Goal: Task Accomplishment & Management: Complete application form

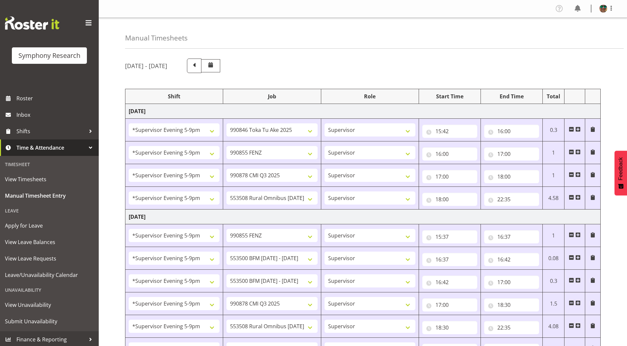
select select "2393"
select select "9426"
select select "2393"
select select "9636"
select select "2393"
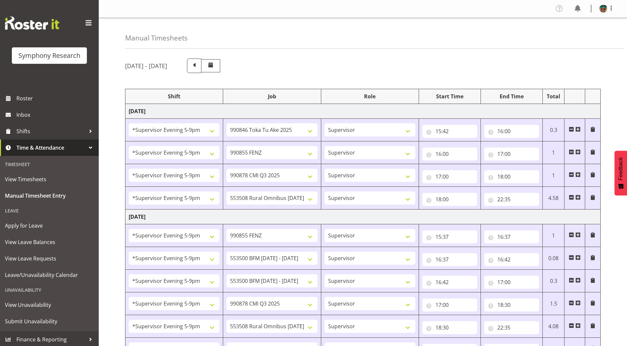
select select "10239"
select select "2393"
select select "10536"
select select "2393"
select select "9636"
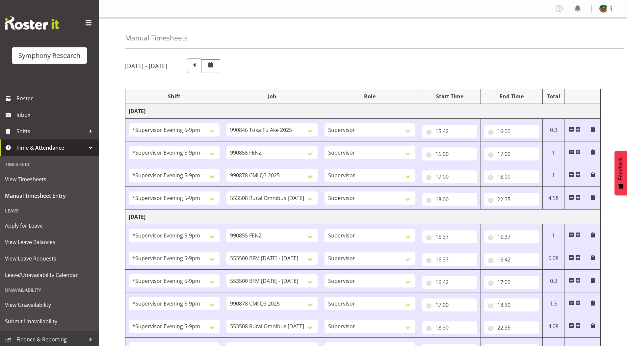
select select "2393"
select select "10242"
select select "2393"
select select "10242"
select select "2393"
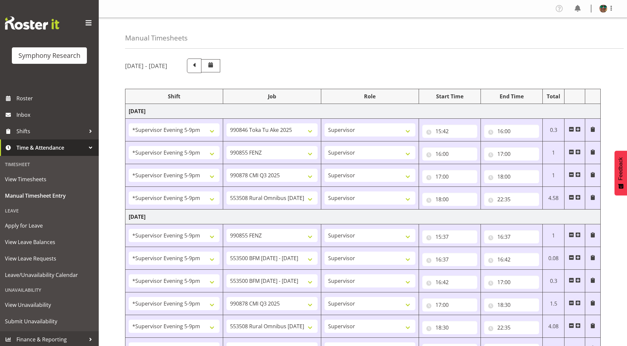
select select "10239"
select select "2393"
select select "10536"
select select "2393"
select select "9426"
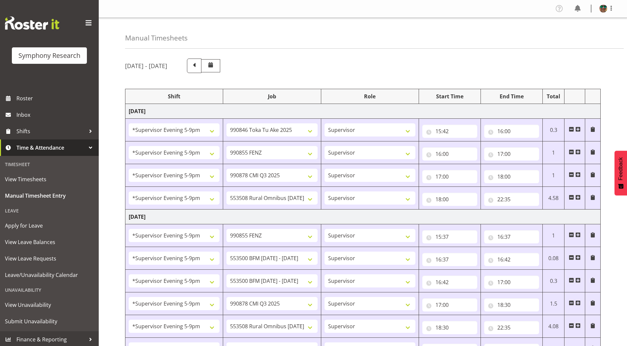
select select "2393"
select select "10242"
select select "2393"
select select "9426"
select select "2393"
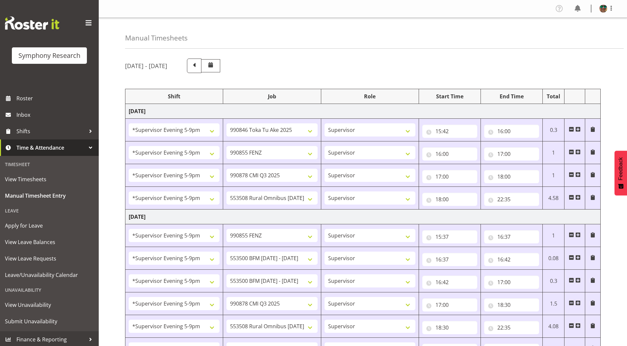
select select "10549"
select select "2393"
select select "9636"
select select "2393"
select select "10239"
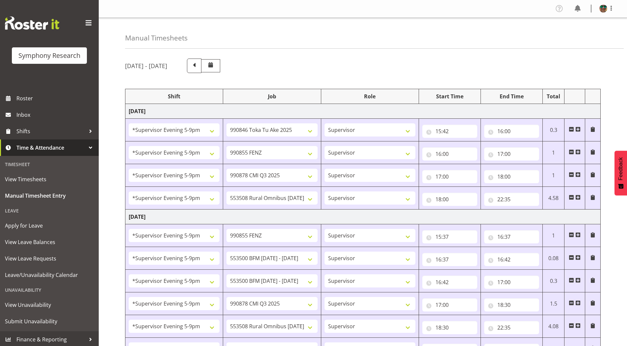
select select "2393"
select select "10536"
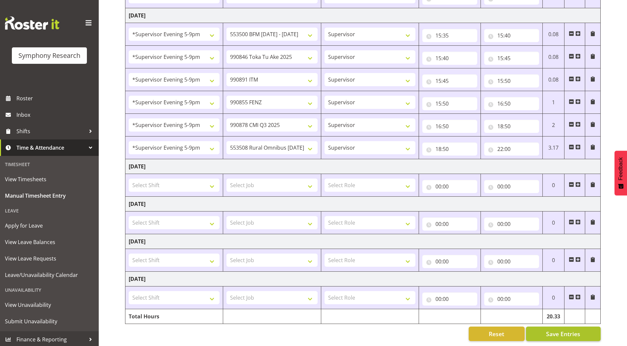
click at [567, 327] on button "Save Entries" at bounding box center [563, 334] width 75 height 14
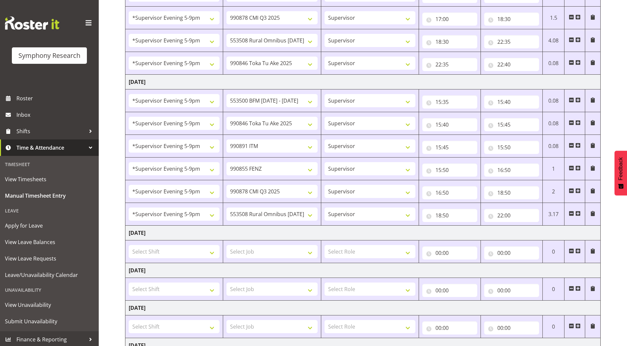
scroll to position [292, 0]
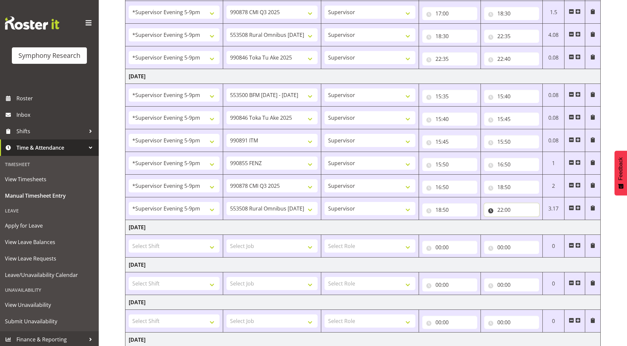
click at [509, 209] on input "22:00" at bounding box center [511, 209] width 55 height 13
click at [546, 228] on select "00 01 02 03 04 05 06 07 08 09 10 11 12 13 14 15 16 17 18 19 20 21 22 23 24 25 2…" at bounding box center [546, 227] width 15 height 13
select select "40"
click at [539, 221] on select "00 01 02 03 04 05 06 07 08 09 10 11 12 13 14 15 16 17 18 19 20 21 22 23 24 25 2…" at bounding box center [546, 227] width 15 height 13
type input "22:40"
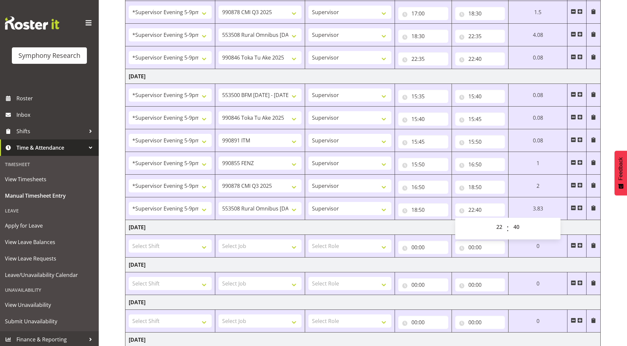
click at [612, 126] on div "[DATE] - [DATE] Shift Job Role Start Time End Time Total [DATE] !!Project Brief…" at bounding box center [376, 84] width 502 height 645
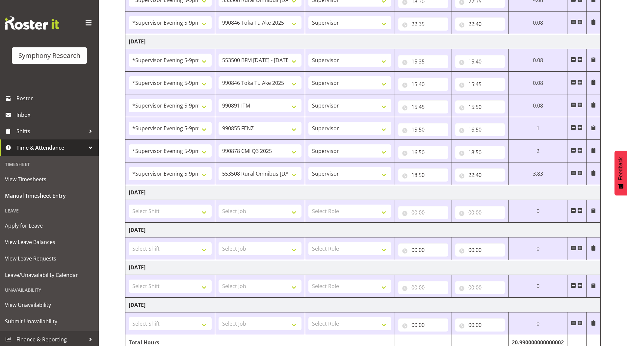
scroll to position [358, 0]
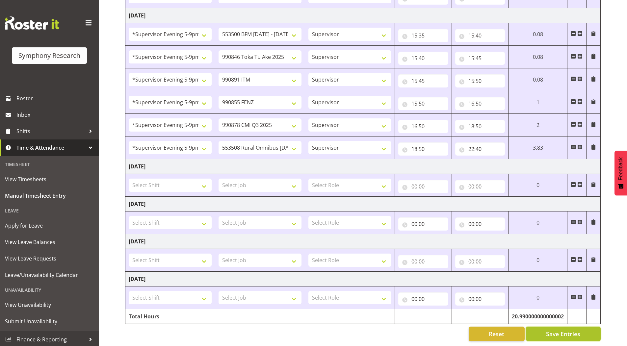
click at [555, 330] on span "Save Entries" at bounding box center [563, 334] width 34 height 9
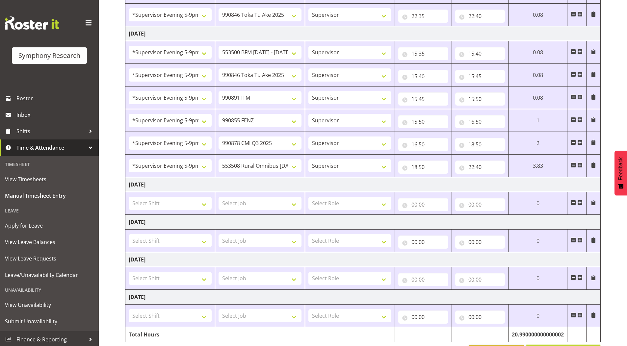
scroll to position [325, 0]
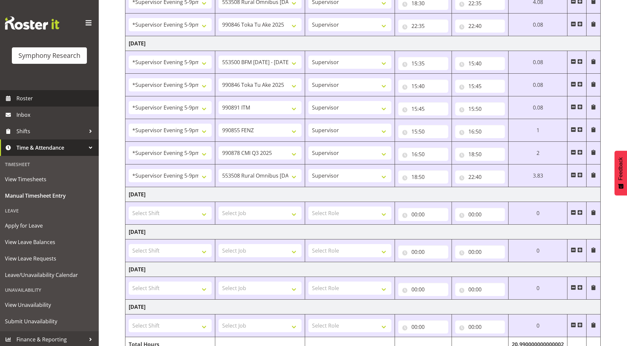
click at [35, 99] on span "Roster" at bounding box center [55, 98] width 79 height 10
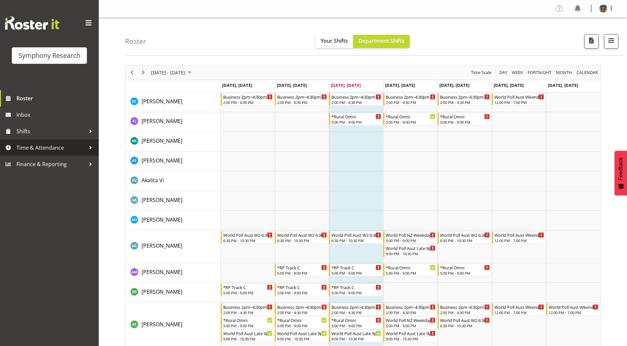
click at [41, 147] on span "Time & Attendance" at bounding box center [50, 148] width 69 height 10
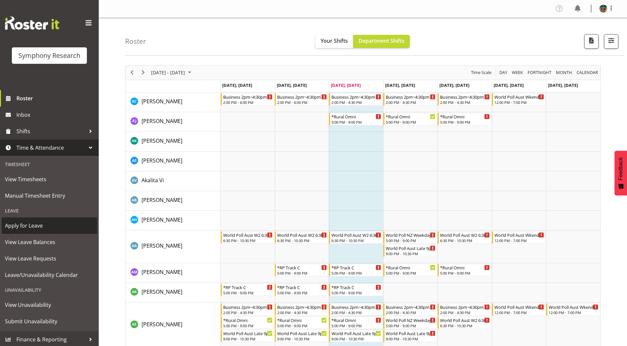
scroll to position [2, 0]
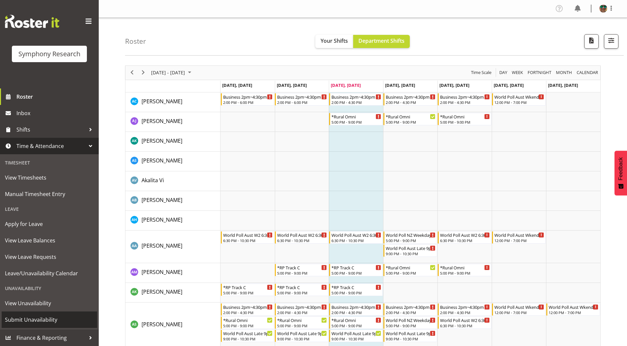
click at [36, 321] on span "Submit Unavailability" at bounding box center [49, 320] width 89 height 10
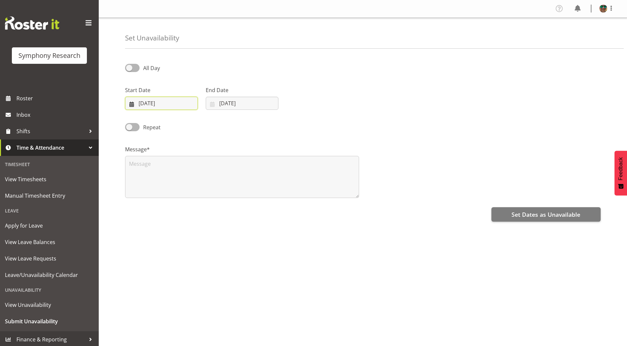
click at [130, 106] on input "20/08/2025" at bounding box center [161, 103] width 73 height 13
click at [178, 206] on span "27" at bounding box center [177, 206] width 5 height 6
type input "27/08/2025"
click at [228, 101] on input "20/08/2025" at bounding box center [242, 103] width 73 height 13
click at [257, 206] on span "27" at bounding box center [258, 206] width 5 height 6
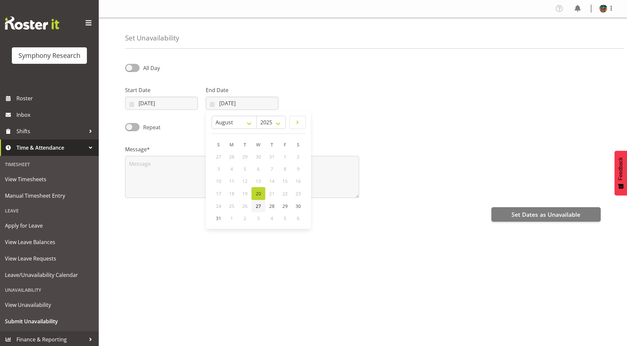
type input "27/08/2025"
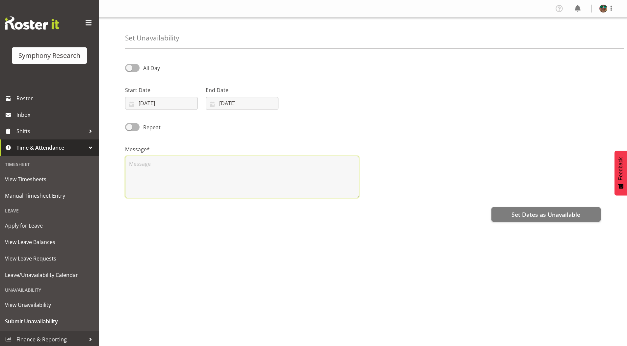
click at [165, 176] on textarea at bounding box center [242, 177] width 234 height 42
type textarea "AL"
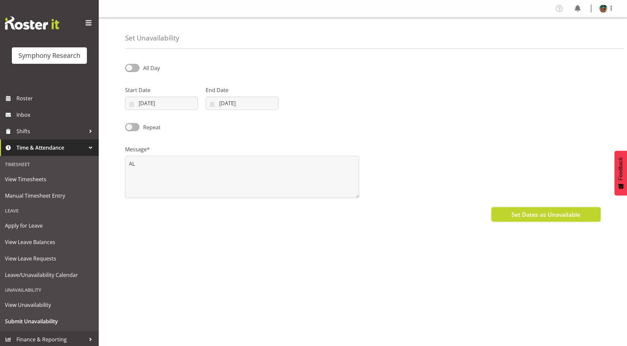
click at [554, 211] on span "Set Dates as Unavailable" at bounding box center [546, 214] width 69 height 9
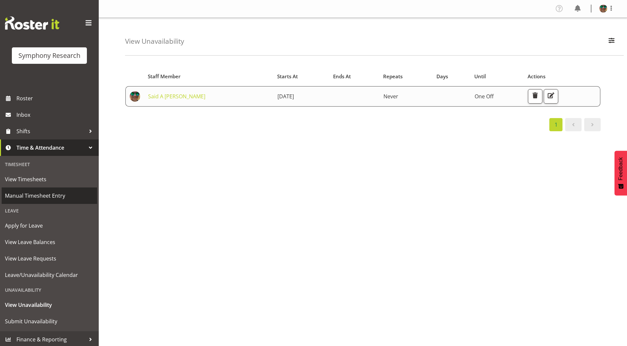
click at [25, 197] on span "Manual Timesheet Entry" at bounding box center [49, 196] width 89 height 10
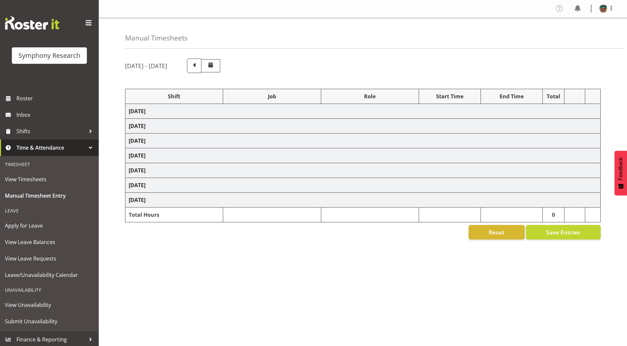
select select "2393"
select select "9426"
select select "2393"
select select "9636"
select select "2393"
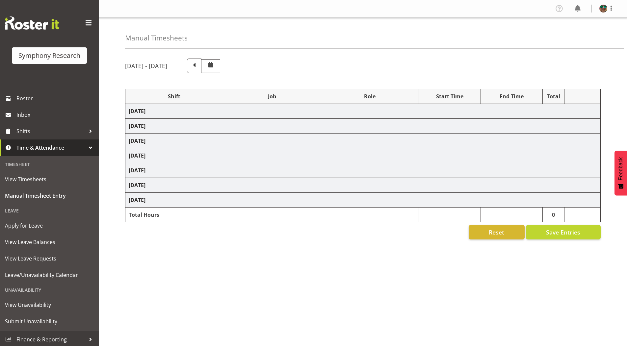
select select "10239"
select select "2393"
select select "10536"
select select "2393"
select select "9636"
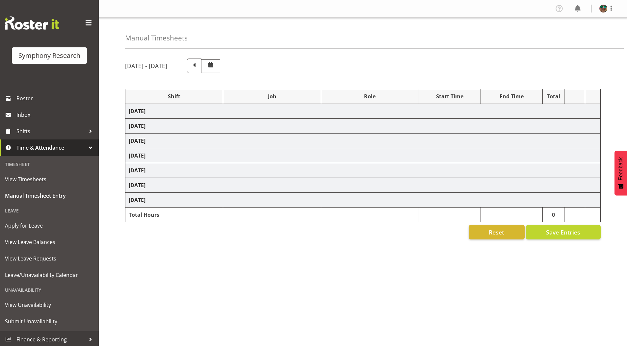
select select "2393"
select select "10242"
select select "2393"
select select "10242"
select select "2393"
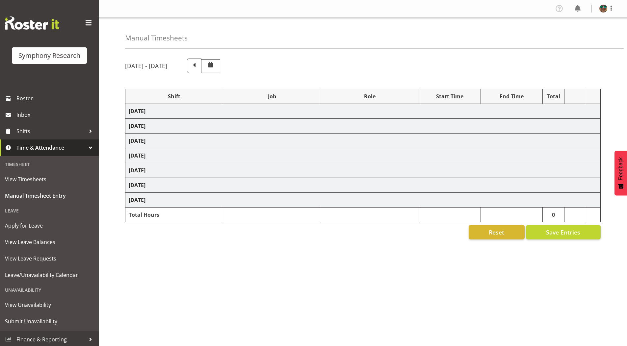
select select "10239"
select select "2393"
select select "10536"
select select "2393"
select select "9426"
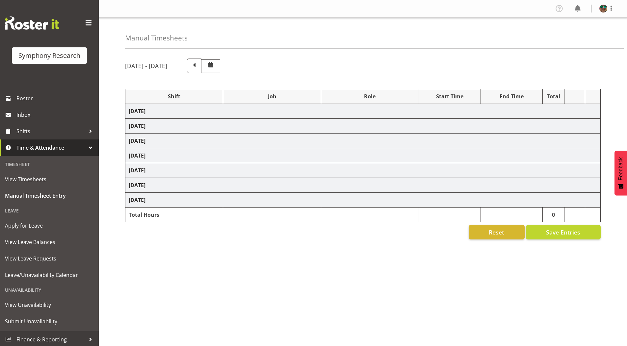
select select "2393"
select select "10242"
select select "2393"
select select "9426"
select select "2393"
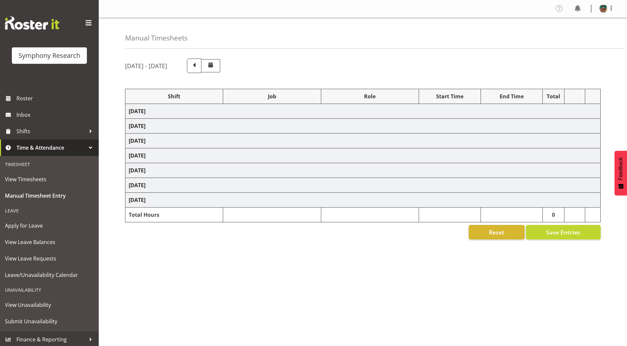
select select "10549"
select select "2393"
select select "9636"
select select "2393"
select select "10239"
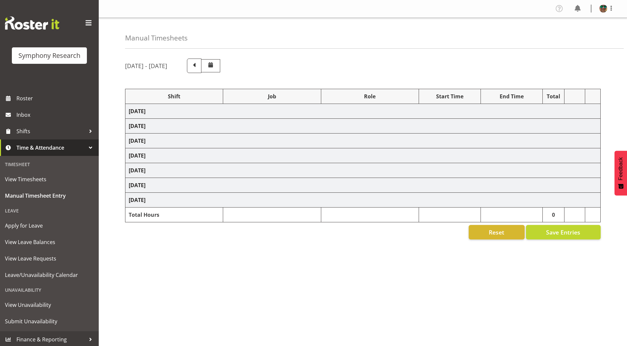
select select "2393"
select select "10536"
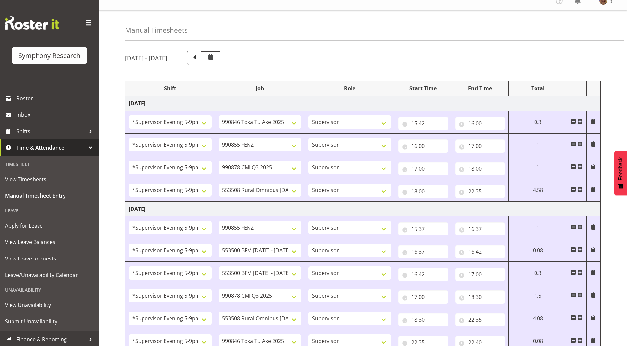
scroll to position [358, 0]
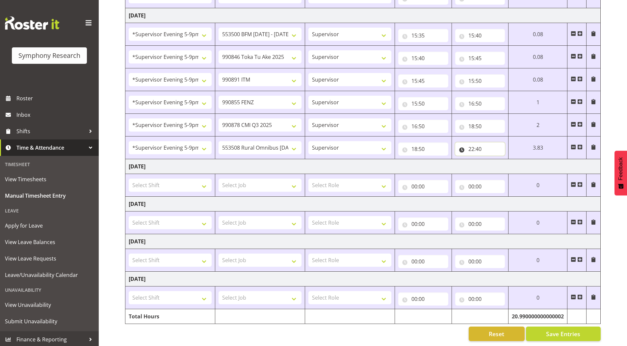
click at [480, 145] on input "22:40" at bounding box center [480, 149] width 50 height 13
click at [517, 160] on select "00 01 02 03 04 05 06 07 08 09 10 11 12 13 14 15 16 17 18 19 20 21 22 23 24 25 2…" at bounding box center [517, 166] width 15 height 13
select select "46"
click at [525, 160] on select "00 01 02 03 04 05 06 07 08 09 10 11 12 13 14 15 16 17 18 19 20 21 22 23 24 25 2…" at bounding box center [517, 166] width 15 height 13
type input "22:46"
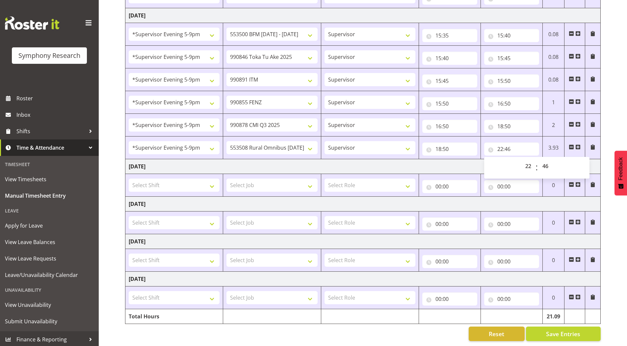
click at [611, 123] on div "[DATE] - [DATE] Shift Job Role Start Time End Time Total [DATE] !!Project Brief…" at bounding box center [376, 23] width 502 height 645
click at [540, 328] on button "Save Entries" at bounding box center [563, 334] width 75 height 14
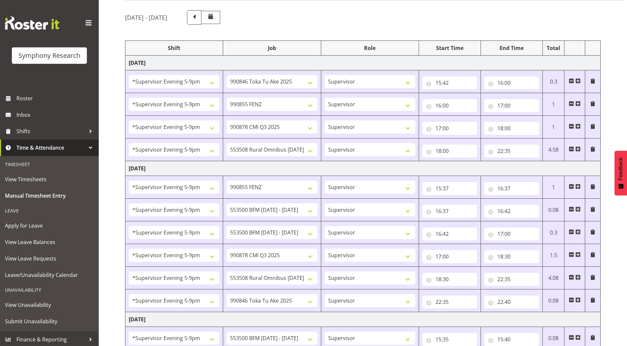
scroll to position [0, 0]
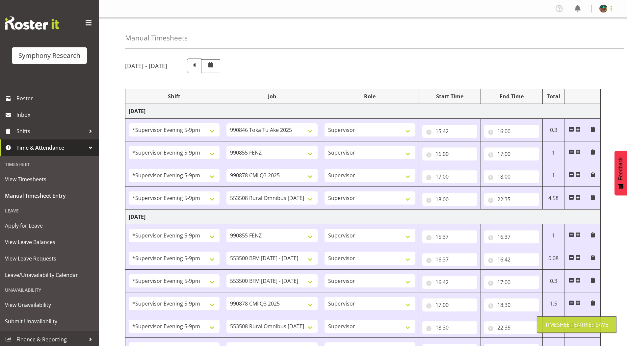
click at [611, 8] on span at bounding box center [611, 8] width 8 height 8
click at [575, 34] on link "Log Out" at bounding box center [583, 35] width 63 height 12
